Goal: Browse casually

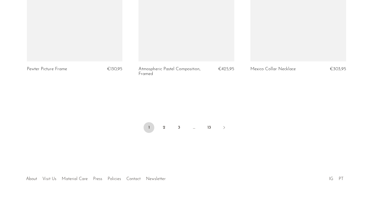
scroll to position [1866, 0]
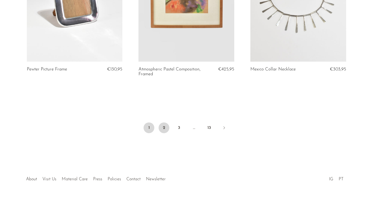
click at [167, 127] on link "2" at bounding box center [163, 128] width 11 height 11
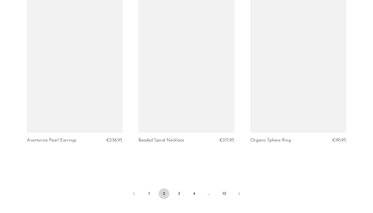
scroll to position [1831, 0]
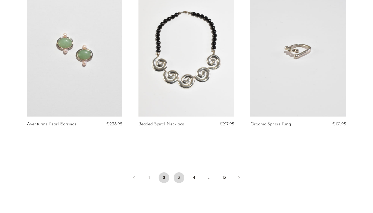
click at [180, 172] on link "3" at bounding box center [178, 177] width 11 height 11
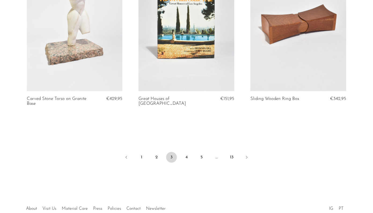
scroll to position [1847, 0]
click at [187, 152] on link "4" at bounding box center [186, 157] width 11 height 11
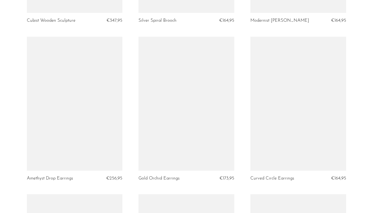
scroll to position [1304, 0]
